Goal: Task Accomplishment & Management: Use online tool/utility

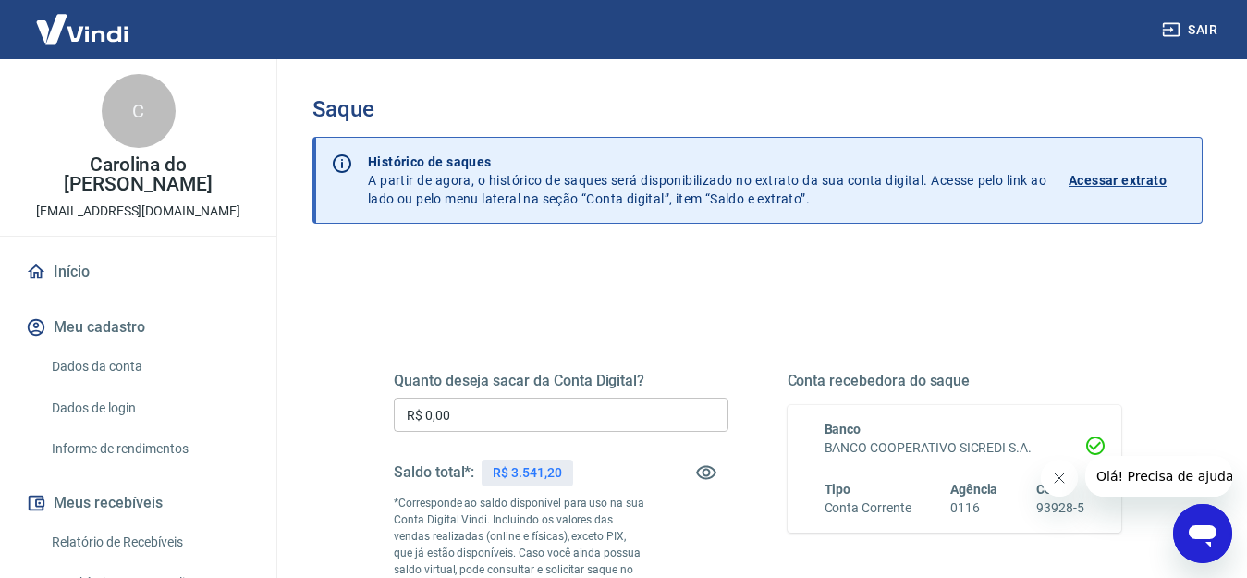
click at [471, 412] on input "R$ 0,00" at bounding box center [561, 415] width 335 height 34
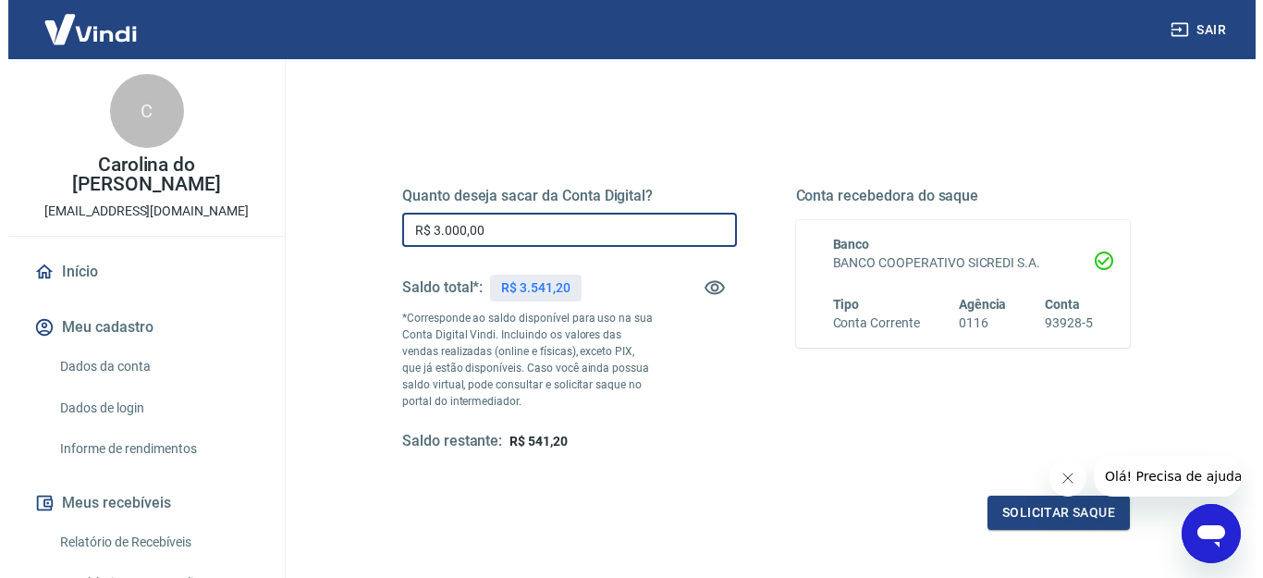
scroll to position [353, 0]
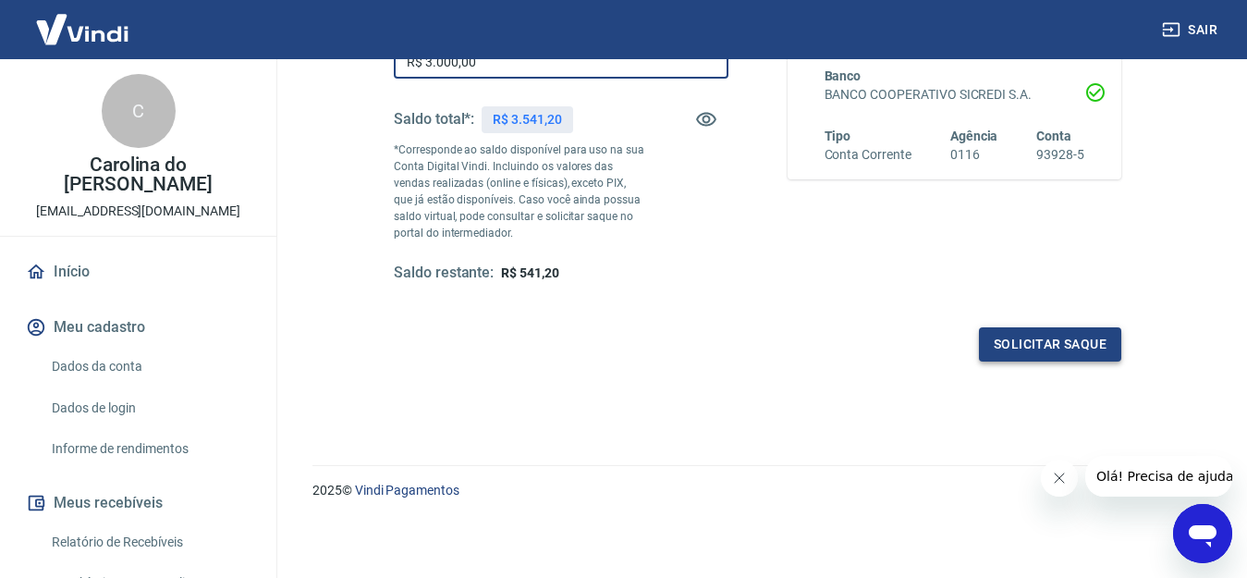
type input "R$ 3.000,00"
click at [1041, 339] on button "Solicitar saque" at bounding box center [1050, 344] width 142 height 34
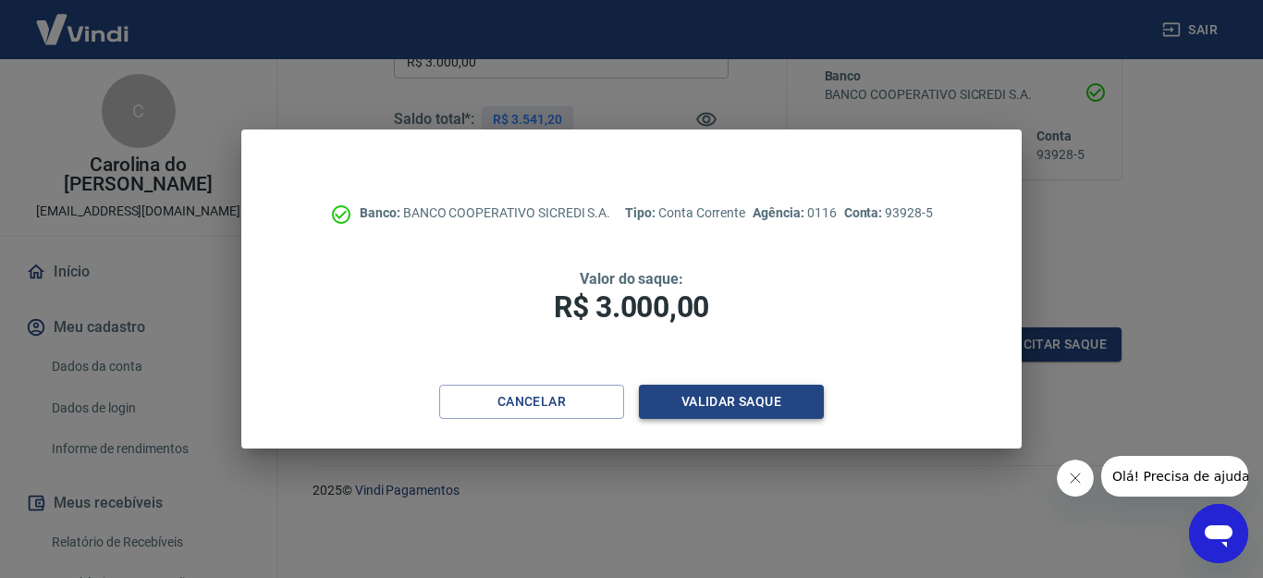
click at [729, 401] on button "Validar saque" at bounding box center [731, 402] width 185 height 34
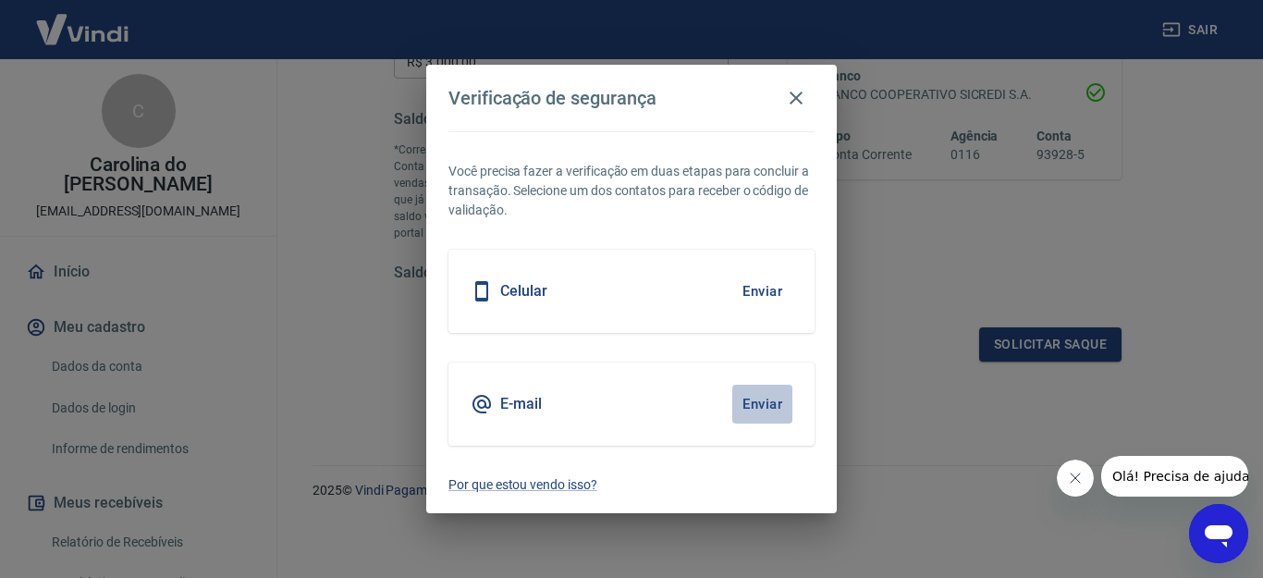
click at [754, 403] on button "Enviar" at bounding box center [762, 404] width 60 height 39
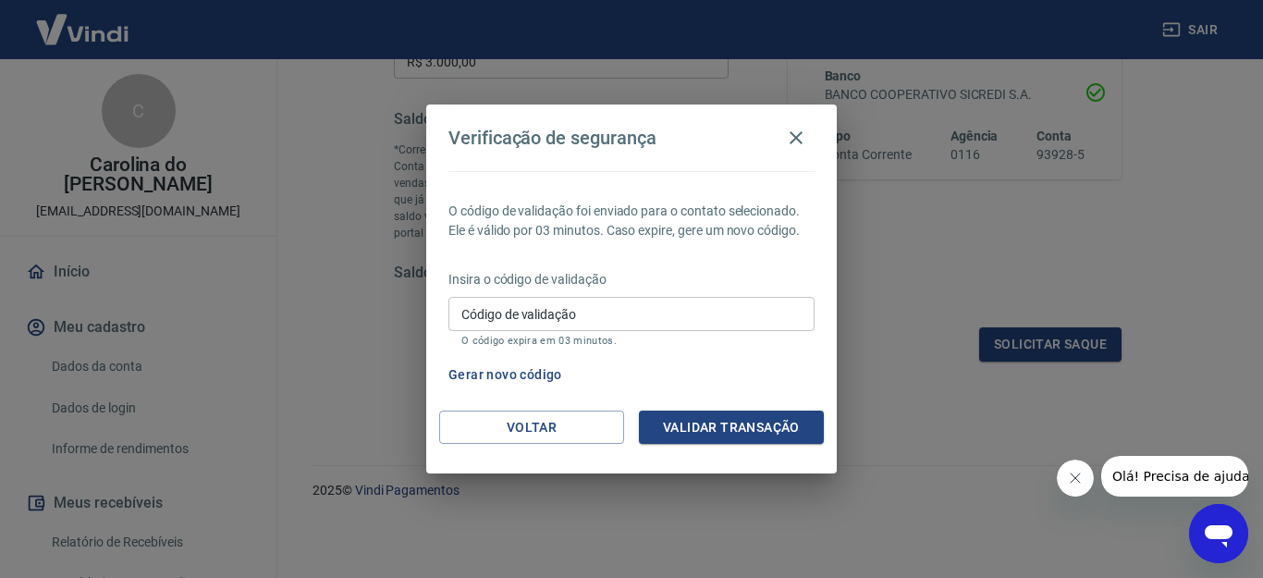
click at [695, 318] on input "Código de validação" at bounding box center [631, 314] width 366 height 34
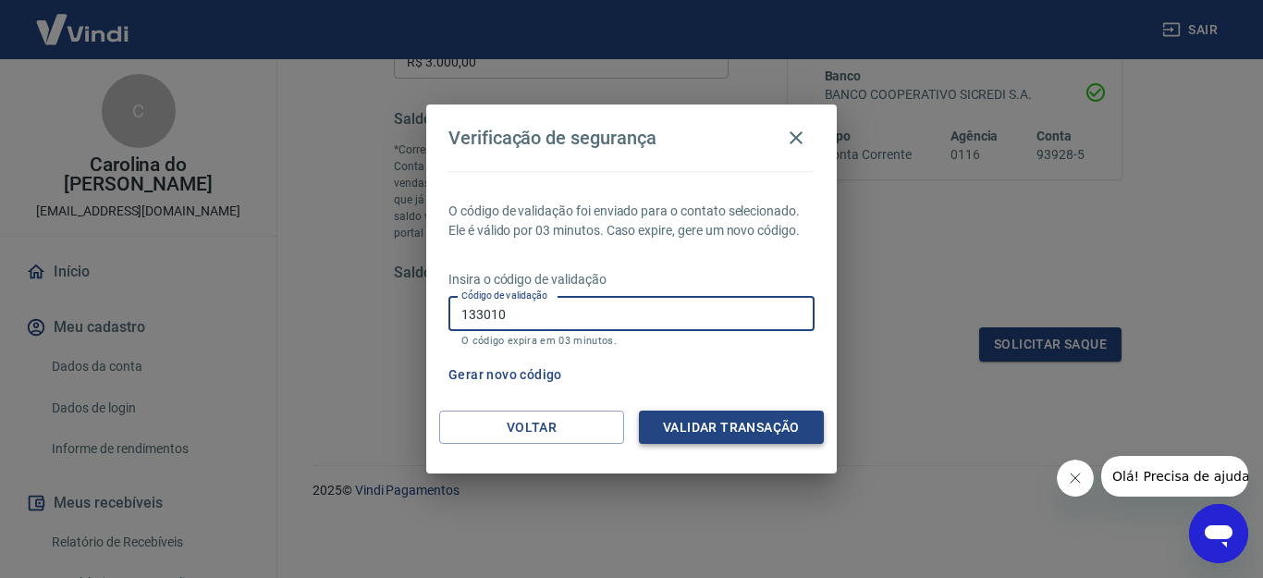
type input "133010"
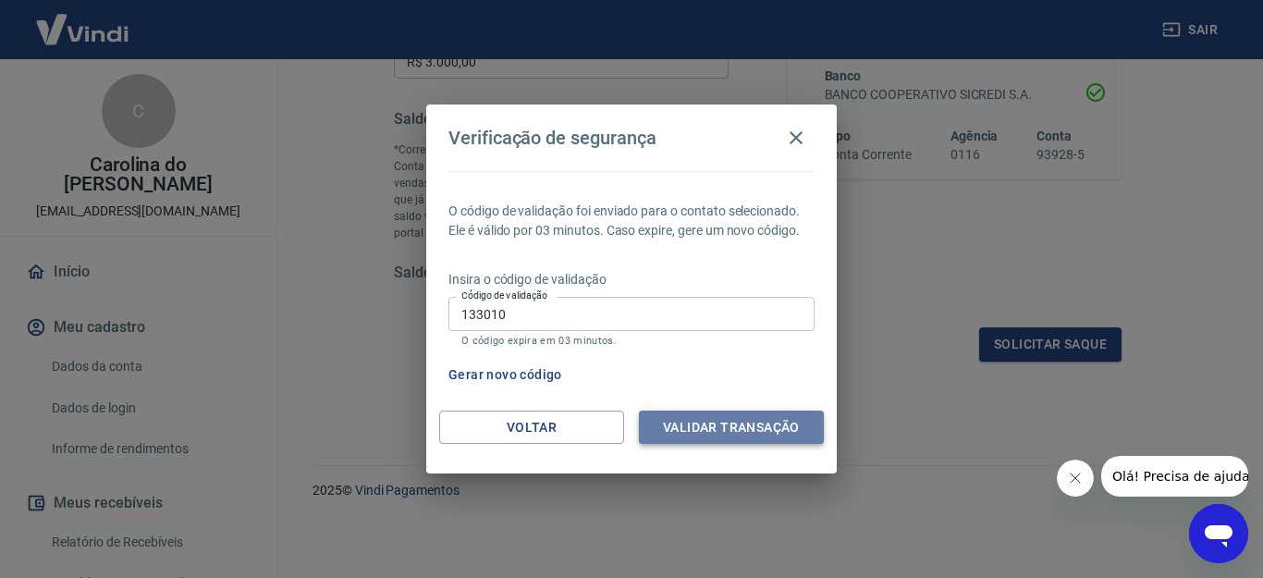
click at [705, 423] on button "Validar transação" at bounding box center [731, 427] width 185 height 34
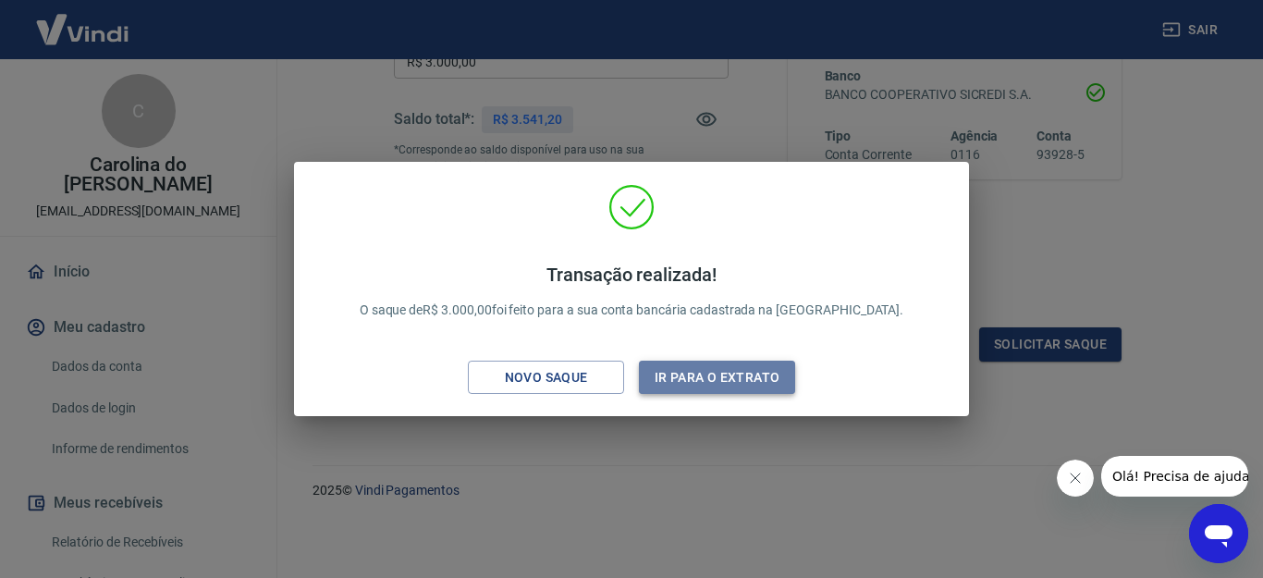
click at [720, 377] on button "Ir para o extrato" at bounding box center [717, 378] width 156 height 34
